Goal: Task Accomplishment & Management: Manage account settings

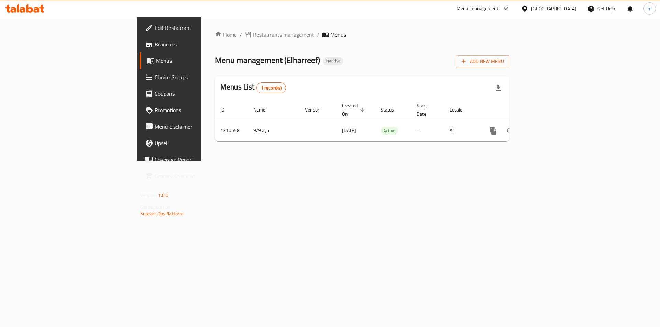
click at [155, 31] on span "Edit Restaurant" at bounding box center [198, 28] width 87 height 8
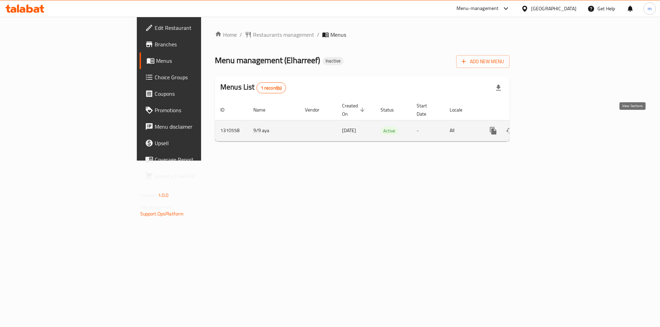
click at [546, 128] on icon "enhanced table" at bounding box center [542, 131] width 6 height 6
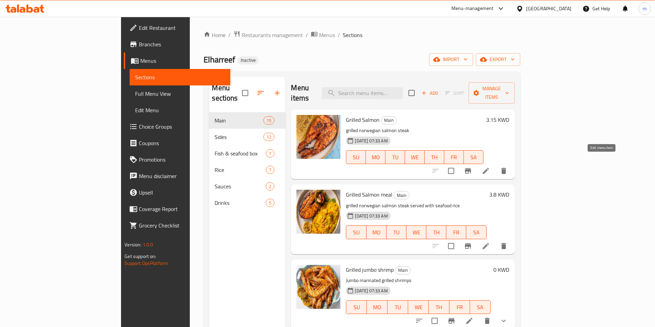
click at [489, 168] on icon at bounding box center [485, 171] width 6 height 6
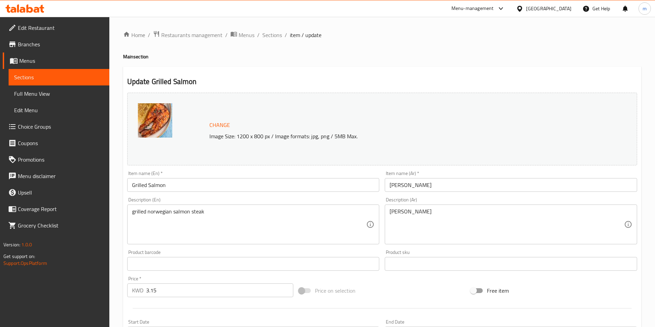
scroll to position [168, 0]
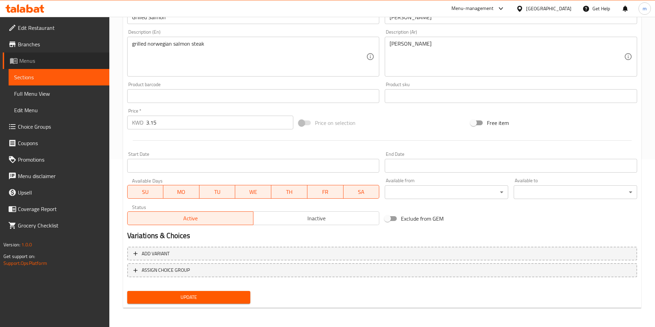
drag, startPoint x: 51, startPoint y: 68, endPoint x: 54, endPoint y: 72, distance: 5.3
click at [51, 68] on link "Menus" at bounding box center [56, 61] width 107 height 16
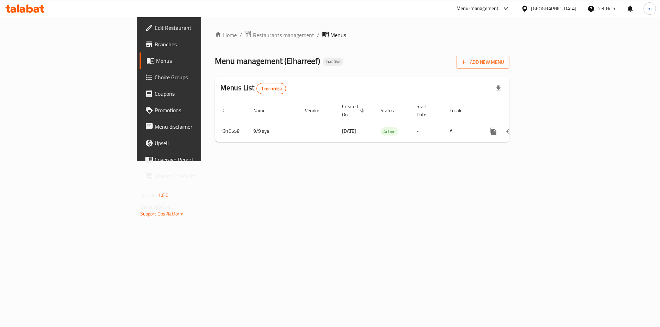
click at [139, 52] on link "Branches" at bounding box center [193, 44] width 108 height 16
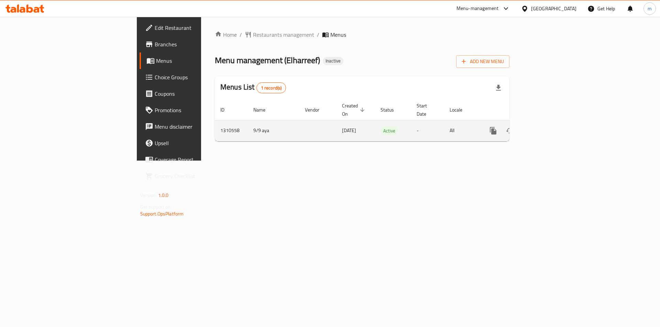
click at [551, 123] on link "enhanced table" at bounding box center [542, 131] width 16 height 16
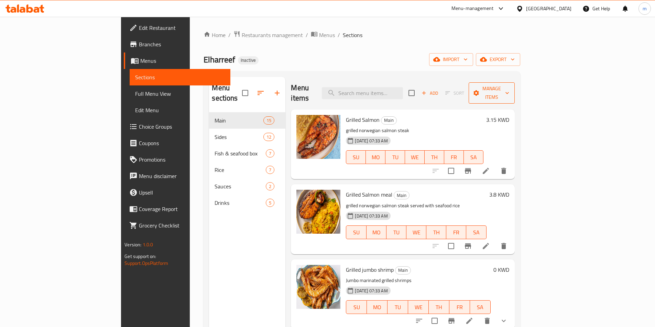
click at [509, 88] on span "Manage items" at bounding box center [491, 93] width 35 height 17
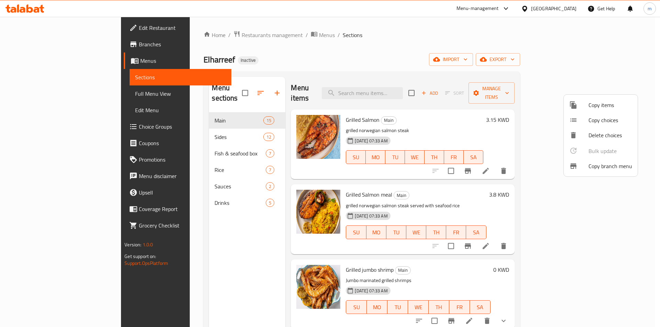
click at [530, 113] on div at bounding box center [330, 163] width 660 height 327
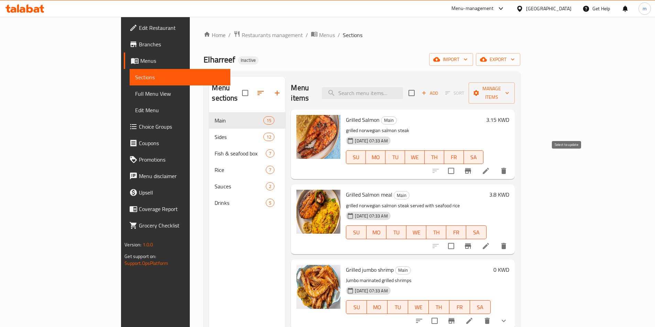
click at [458, 164] on input "checkbox" at bounding box center [451, 171] width 14 height 14
checkbox input "true"
click at [509, 89] on span "Manage items" at bounding box center [491, 93] width 35 height 17
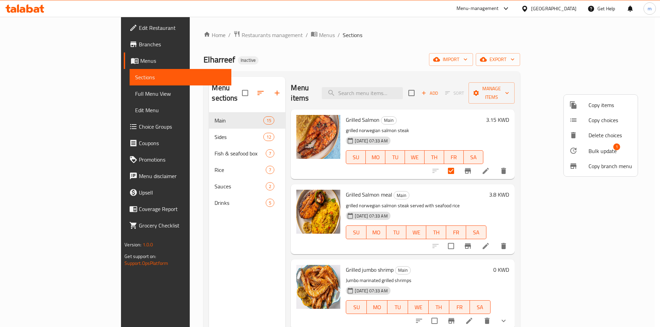
click at [604, 148] on span "Bulk update" at bounding box center [602, 151] width 28 height 8
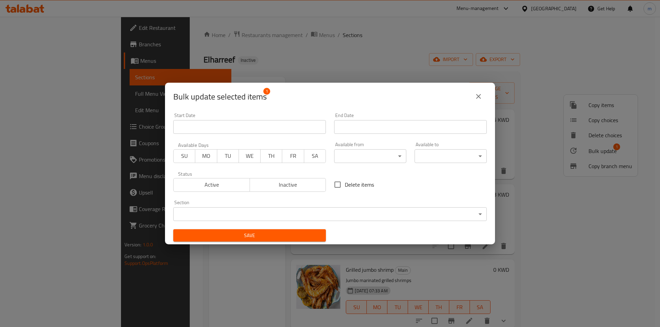
click at [484, 99] on button "close" at bounding box center [478, 96] width 16 height 16
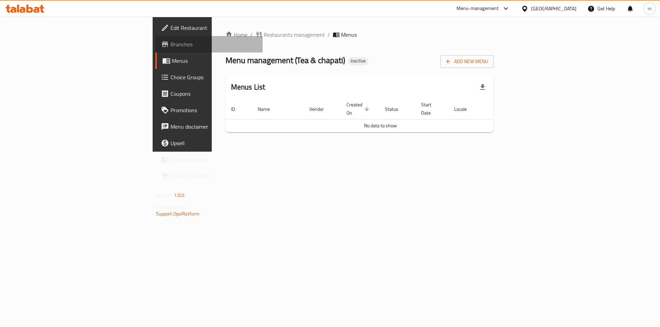
click at [155, 39] on link "Branches" at bounding box center [209, 44] width 108 height 16
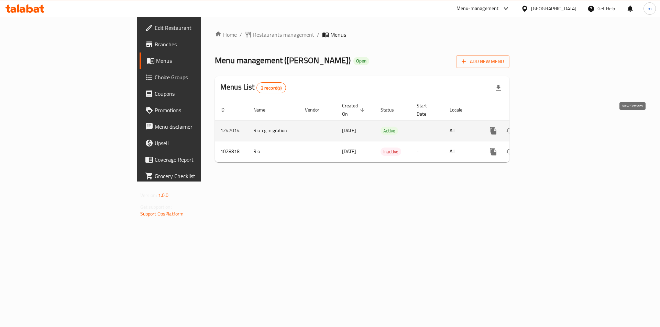
click at [547, 127] on icon "enhanced table" at bounding box center [542, 131] width 8 height 8
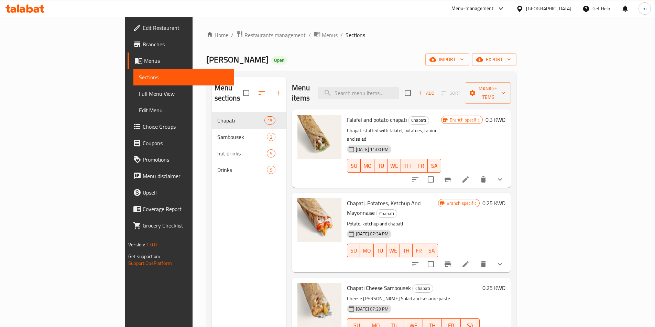
click at [139, 94] on span "Full Menu View" at bounding box center [184, 94] width 90 height 8
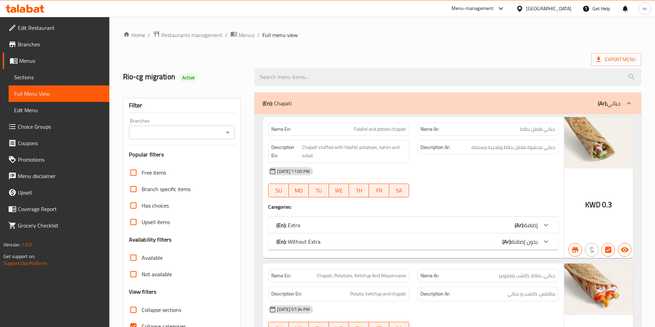
click at [49, 42] on span "Branches" at bounding box center [61, 44] width 86 height 8
click at [43, 65] on link "Menus" at bounding box center [56, 61] width 107 height 16
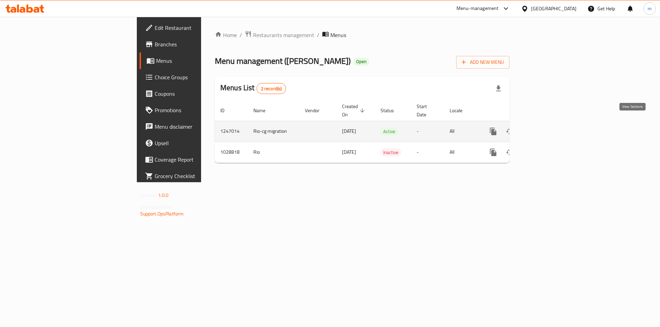
click at [546, 129] on icon "enhanced table" at bounding box center [542, 132] width 6 height 6
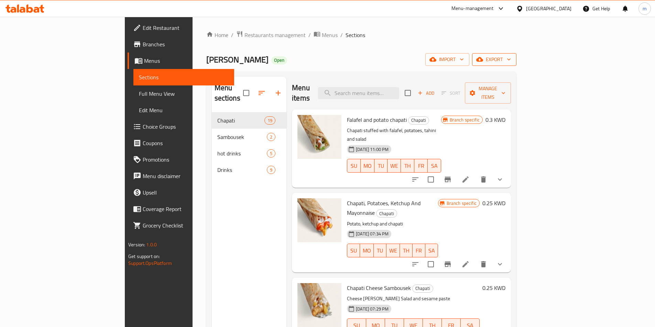
click at [512, 59] on icon "button" at bounding box center [508, 59] width 7 height 7
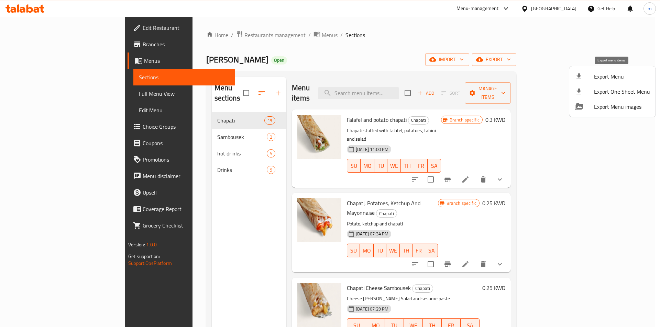
click at [626, 81] on li "Export Menu" at bounding box center [612, 76] width 86 height 15
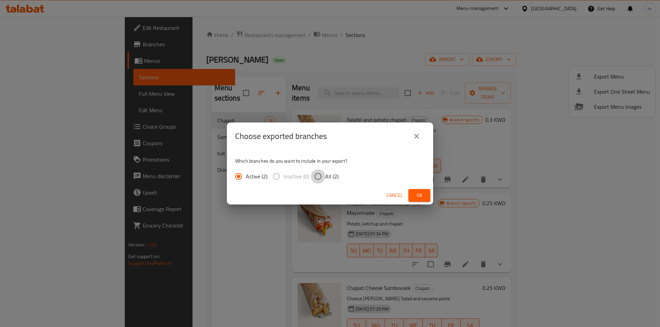
click at [321, 176] on input "All (2)" at bounding box center [318, 176] width 14 height 14
radio input "true"
click at [421, 195] on span "Ok" at bounding box center [419, 195] width 11 height 9
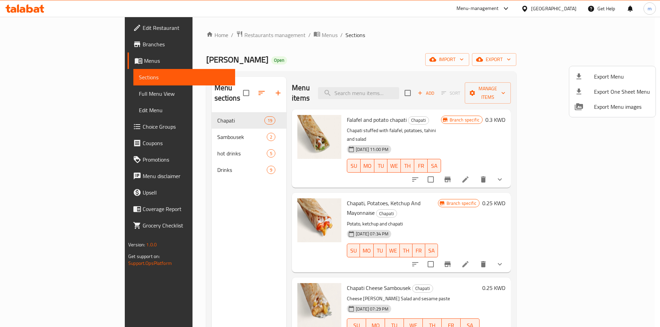
click at [44, 43] on div at bounding box center [330, 163] width 660 height 327
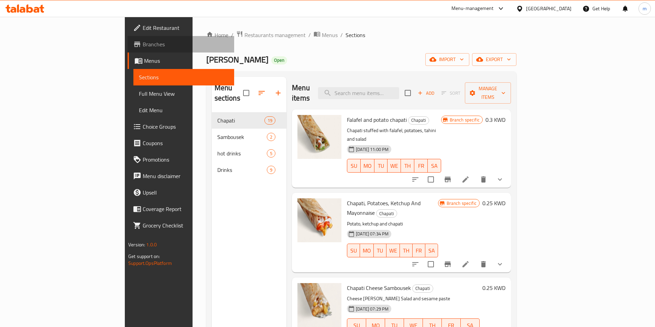
click at [143, 42] on span "Branches" at bounding box center [186, 44] width 86 height 8
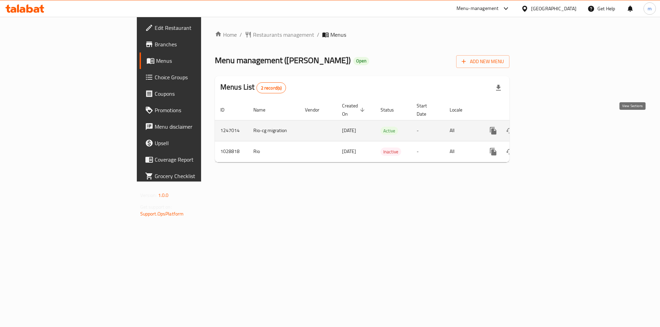
click at [547, 127] on icon "enhanced table" at bounding box center [542, 131] width 8 height 8
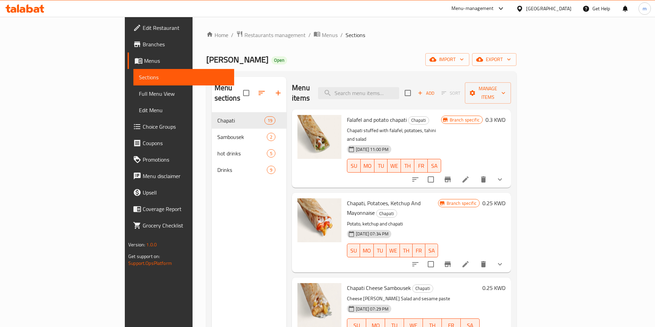
click at [212, 310] on div "Menu sections Chapati 19 Sambousek 2 hot drinks 5 Drinks 9" at bounding box center [249, 240] width 75 height 327
click at [144, 58] on span "Menus" at bounding box center [186, 61] width 85 height 8
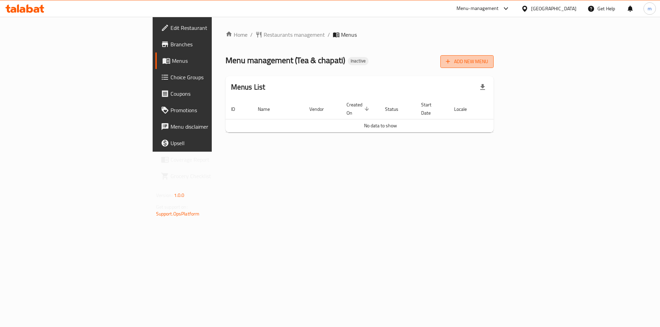
click at [488, 65] on span "Add New Menu" at bounding box center [467, 61] width 42 height 9
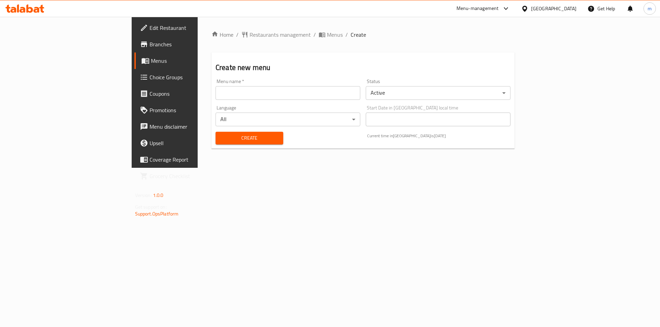
click at [215, 97] on input "text" at bounding box center [287, 93] width 145 height 14
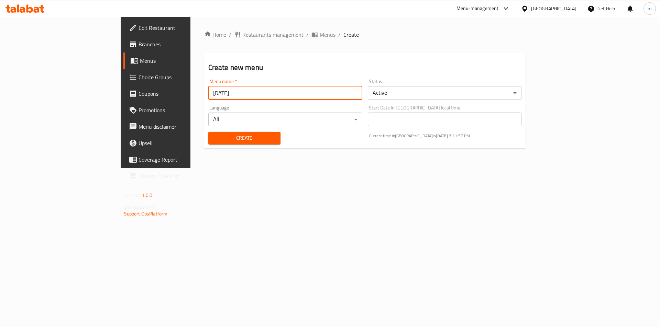
type input "[DATE]"
click at [214, 138] on span "Create" at bounding box center [244, 138] width 61 height 9
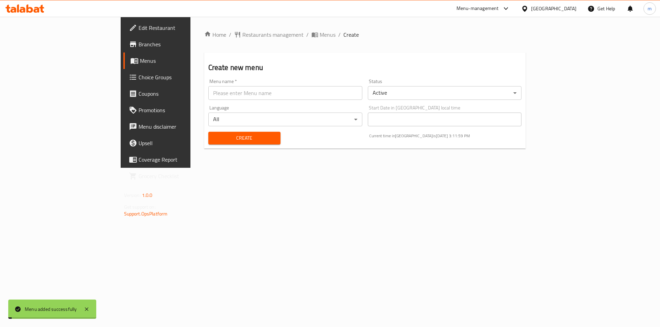
click at [140, 59] on span "Menus" at bounding box center [183, 61] width 86 height 8
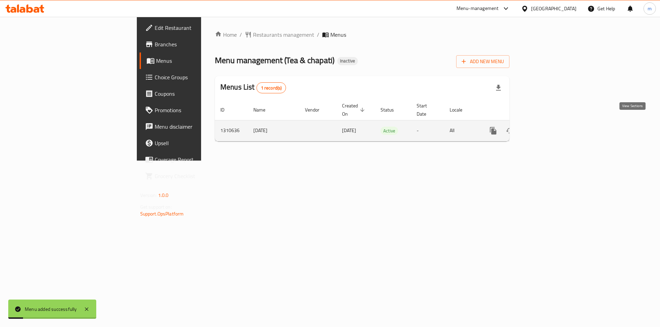
click at [547, 127] on icon "enhanced table" at bounding box center [542, 131] width 8 height 8
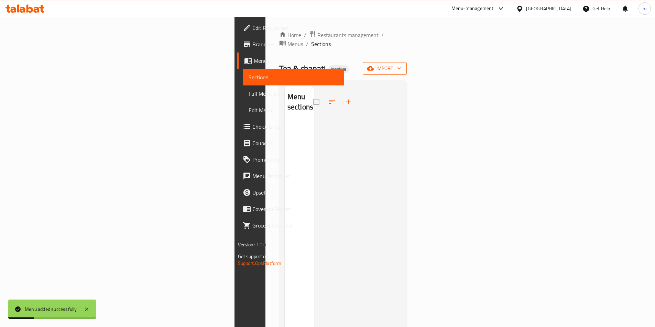
click at [373, 65] on icon "button" at bounding box center [370, 68] width 7 height 7
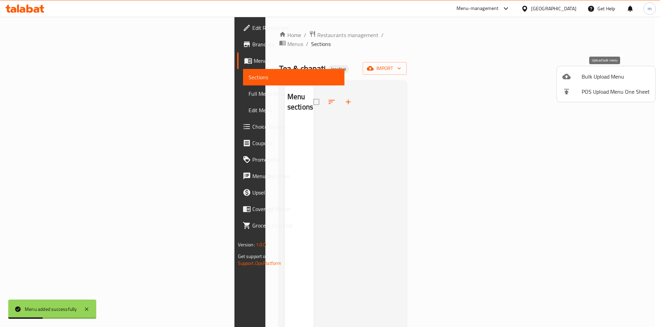
click at [592, 81] on span "Bulk Upload Menu" at bounding box center [615, 76] width 68 height 8
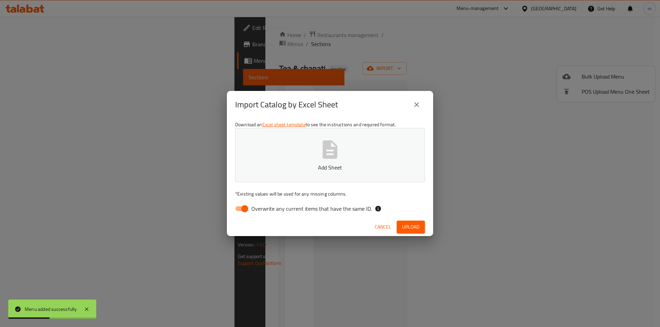
click at [242, 208] on input "Overwrite any current items that have the same ID." at bounding box center [244, 208] width 39 height 13
checkbox input "false"
click at [314, 150] on button "Add Sheet" at bounding box center [330, 155] width 190 height 54
click at [413, 226] on span "Upload" at bounding box center [410, 227] width 17 height 9
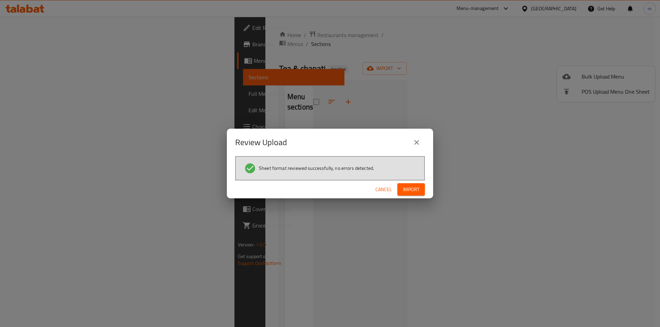
click at [412, 190] on span "Import" at bounding box center [411, 190] width 16 height 9
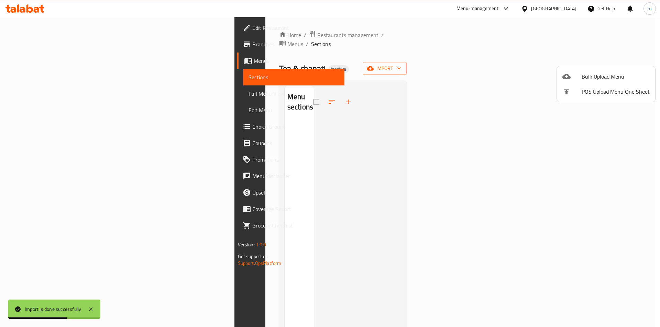
click at [351, 26] on div at bounding box center [330, 163] width 660 height 327
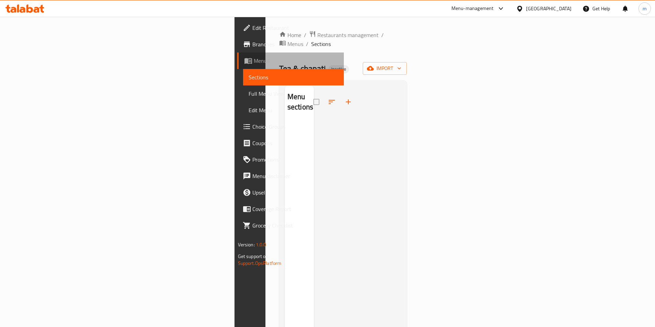
click at [254, 62] on span "Menus" at bounding box center [296, 61] width 85 height 8
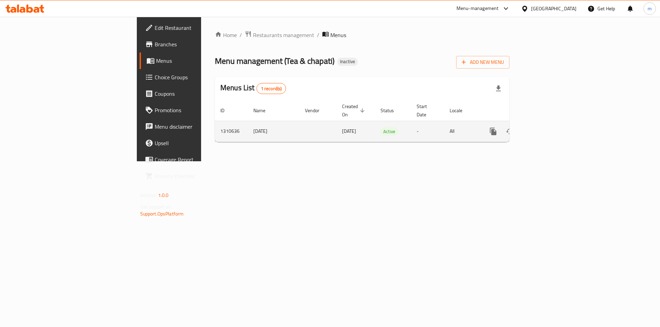
click at [546, 129] on icon "enhanced table" at bounding box center [542, 132] width 6 height 6
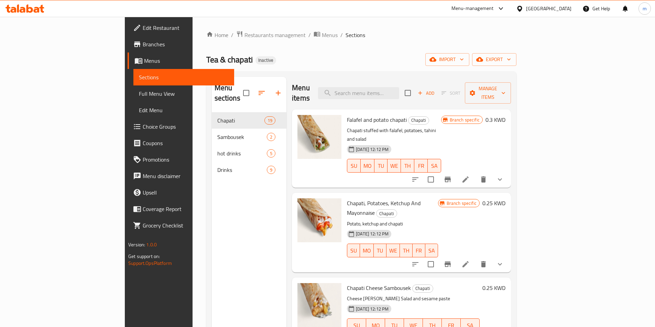
click at [139, 94] on span "Full Menu View" at bounding box center [184, 94] width 90 height 8
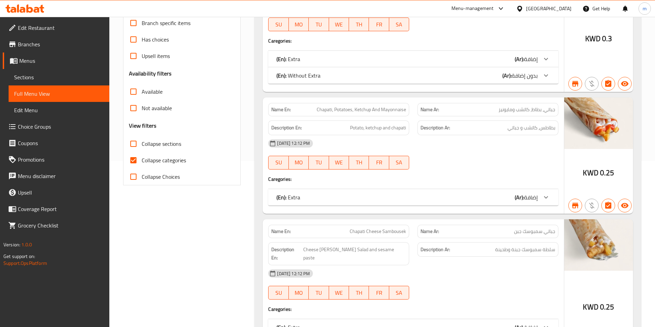
scroll to position [172, 0]
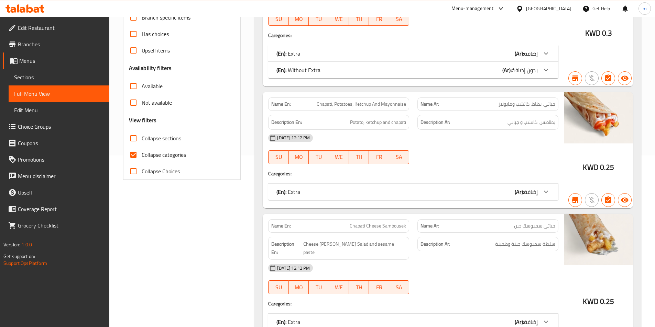
click at [151, 152] on span "Collapse categories" at bounding box center [164, 155] width 44 height 8
click at [142, 152] on input "Collapse categories" at bounding box center [133, 155] width 16 height 16
checkbox input "false"
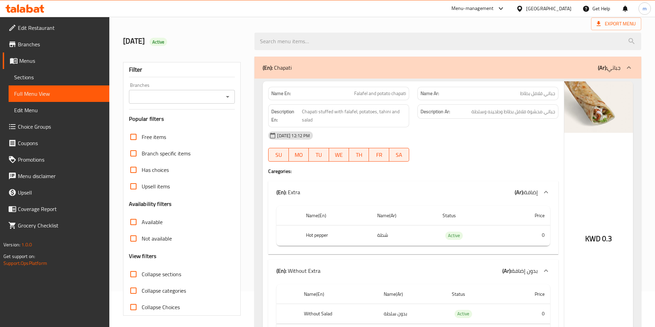
scroll to position [0, 0]
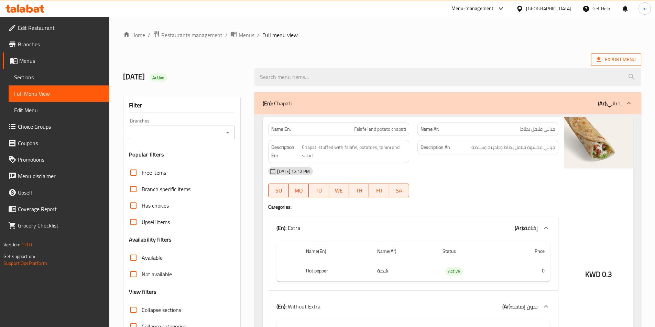
click at [605, 59] on span "Export Menu" at bounding box center [615, 59] width 39 height 9
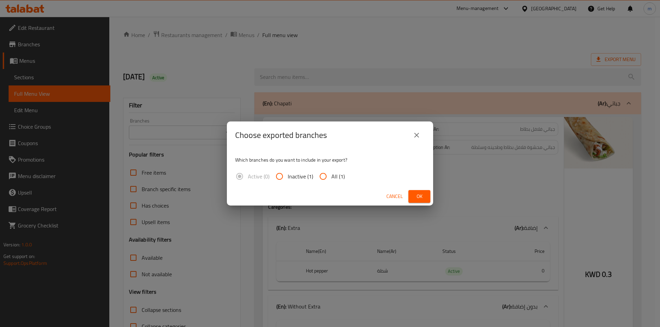
click at [315, 174] on input "All (1)" at bounding box center [323, 176] width 16 height 16
radio input "true"
click at [414, 197] on span "Ok" at bounding box center [419, 196] width 11 height 9
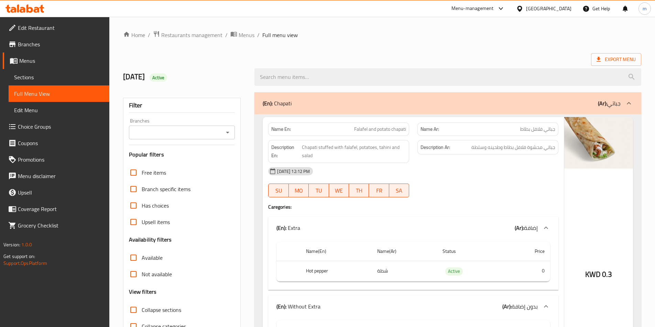
click at [44, 26] on span "Edit Restaurant" at bounding box center [61, 28] width 86 height 8
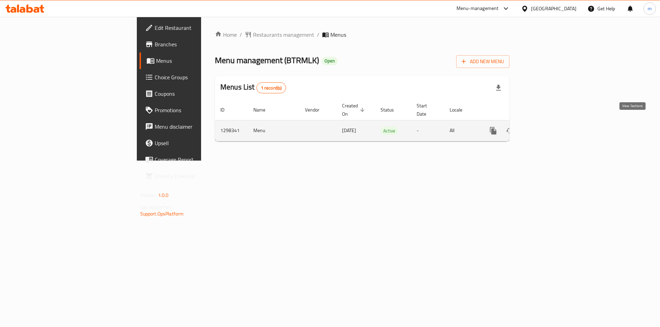
click at [551, 127] on link "enhanced table" at bounding box center [542, 131] width 16 height 16
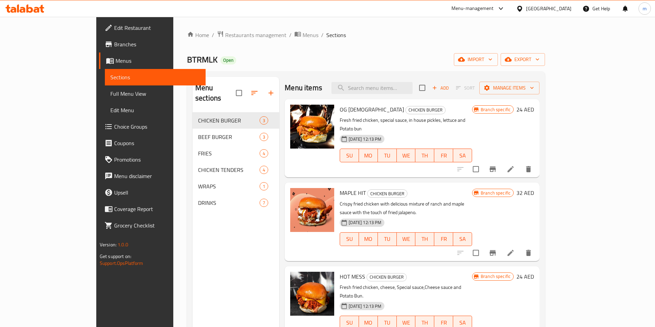
click at [115, 61] on span "Menus" at bounding box center [157, 61] width 85 height 8
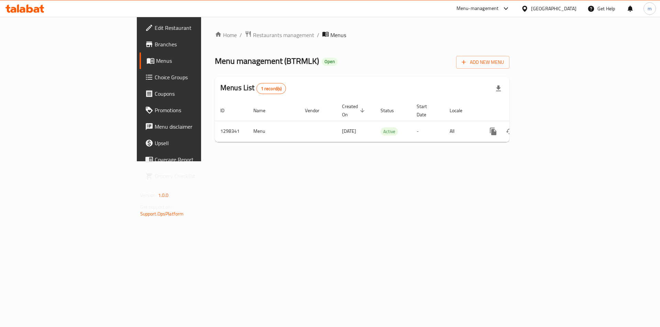
click at [155, 41] on span "Branches" at bounding box center [198, 44] width 87 height 8
click at [509, 67] on button "Add New Menu" at bounding box center [482, 61] width 53 height 13
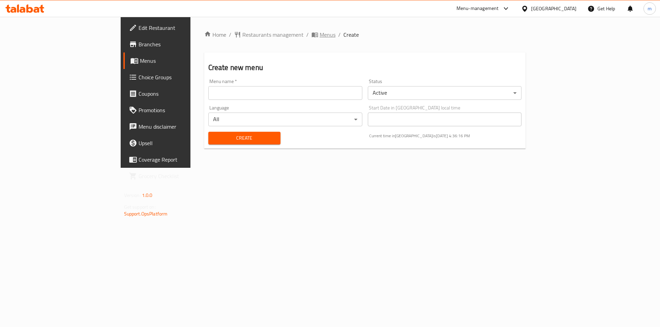
click at [320, 34] on span "Menus" at bounding box center [328, 35] width 16 height 8
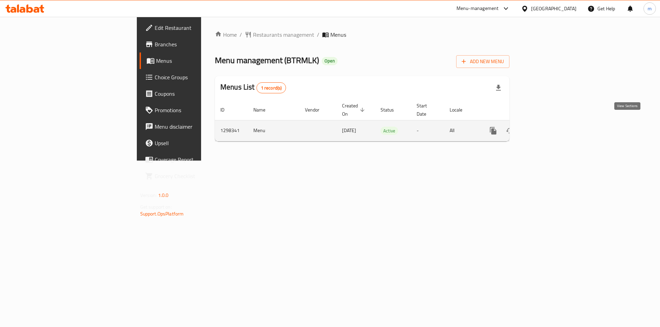
click at [547, 127] on icon "enhanced table" at bounding box center [542, 131] width 8 height 8
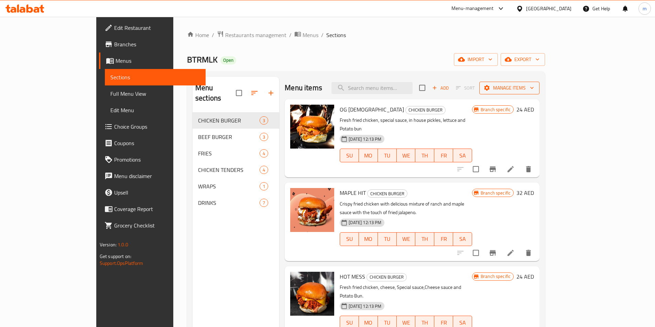
click at [534, 85] on span "Manage items" at bounding box center [508, 88] width 49 height 9
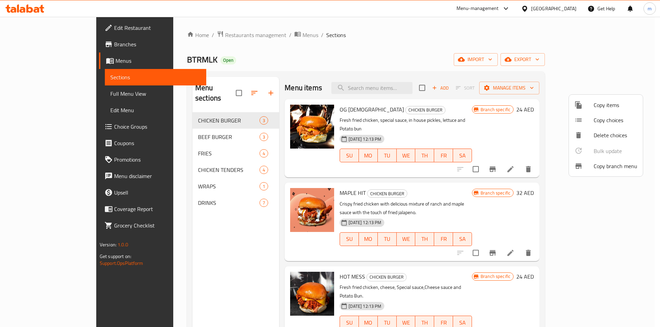
click at [606, 166] on span "Copy branch menu" at bounding box center [615, 166] width 44 height 8
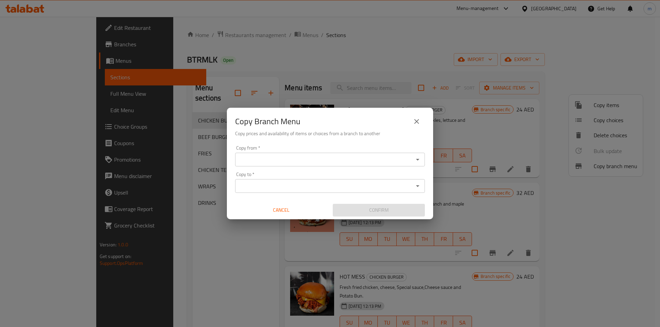
click at [317, 153] on div "Copy from *" at bounding box center [330, 160] width 190 height 14
paste input "769066"
type input "7"
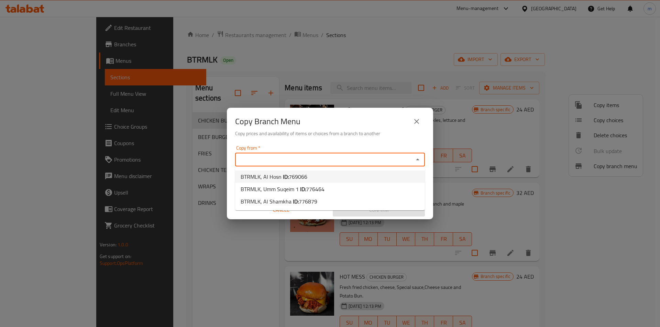
click at [297, 177] on span "769066" at bounding box center [298, 177] width 19 height 10
type input "BTRMLK, Al Hosn"
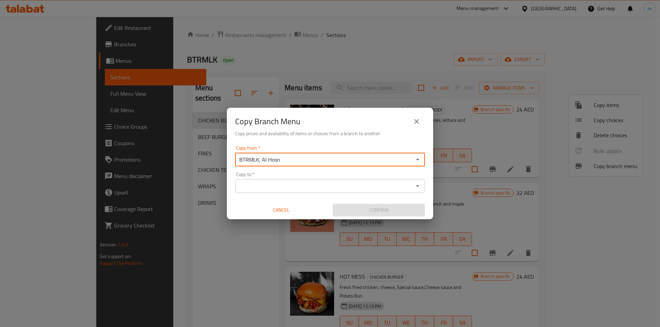
click at [305, 185] on input "Copy to   *" at bounding box center [324, 186] width 174 height 10
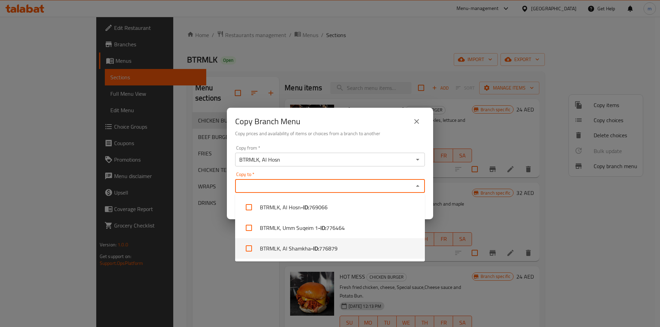
click at [319, 249] on span "776879" at bounding box center [328, 249] width 19 height 8
checkbox input "true"
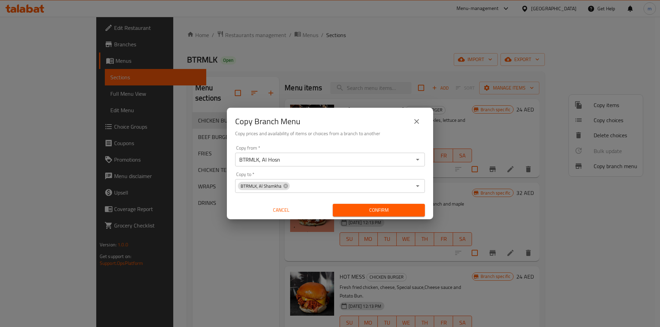
click at [229, 182] on div "Copy from   * BTRMLK, Al Hosn Copy from * Copy to   * BTRMLK, Al Shamkha Copy t…" at bounding box center [330, 181] width 206 height 77
click at [384, 209] on span "Confirm" at bounding box center [378, 210] width 81 height 9
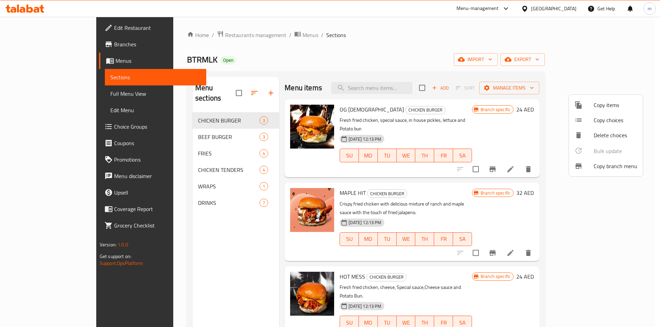
click at [39, 95] on div at bounding box center [330, 163] width 660 height 327
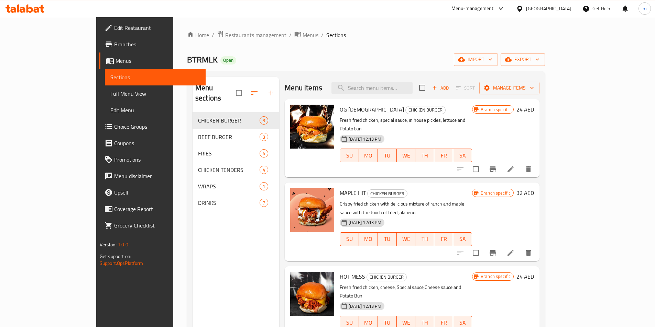
click at [110, 95] on span "Full Menu View" at bounding box center [155, 94] width 90 height 8
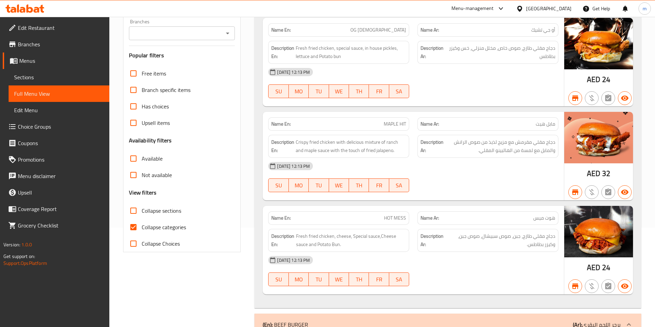
scroll to position [103, 0]
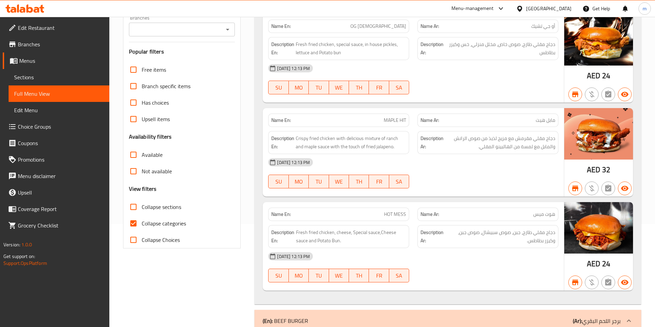
click at [174, 220] on span "Collapse categories" at bounding box center [164, 224] width 44 height 8
click at [142, 220] on input "Collapse categories" at bounding box center [133, 223] width 16 height 16
checkbox input "false"
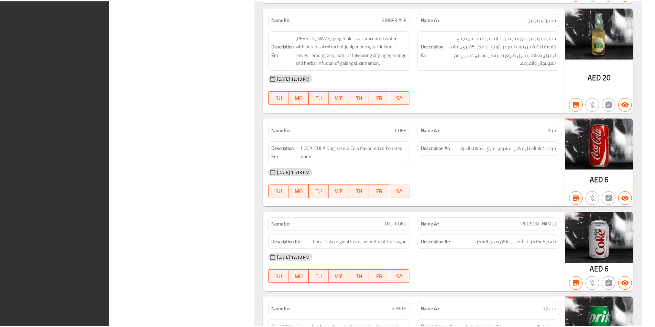
scroll to position [2058, 0]
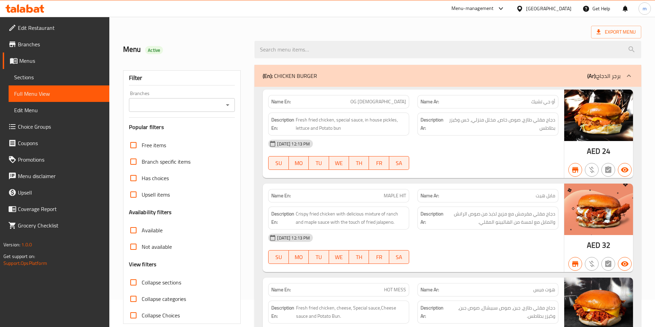
scroll to position [0, 0]
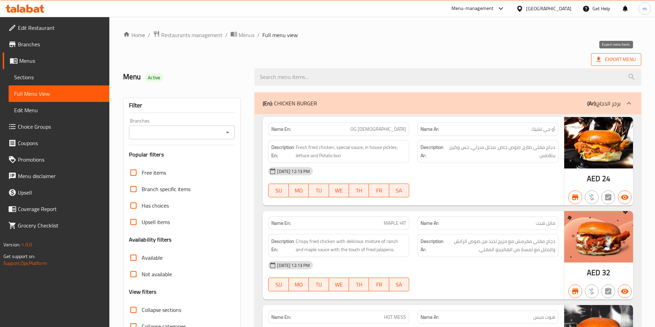
click at [611, 54] on span "Export Menu" at bounding box center [616, 59] width 50 height 13
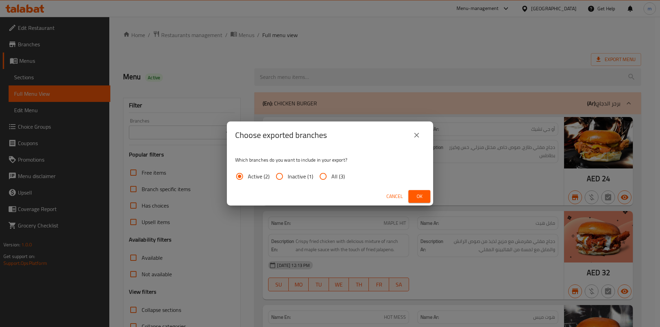
click at [322, 177] on input "All (3)" at bounding box center [323, 176] width 16 height 16
radio input "true"
click at [421, 201] on span "Ok" at bounding box center [419, 196] width 11 height 9
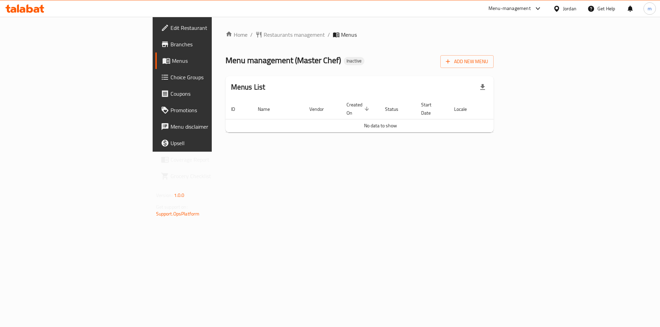
click at [170, 48] on span "Branches" at bounding box center [213, 44] width 87 height 8
